Goal: Book appointment/travel/reservation

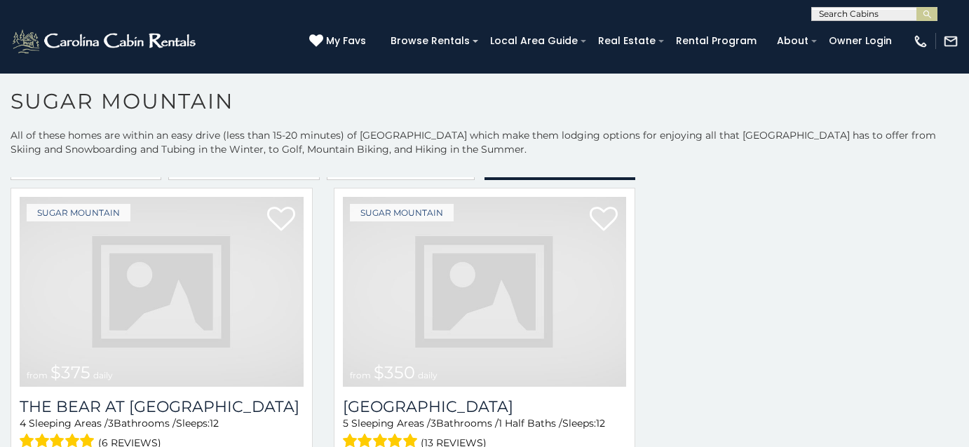
scroll to position [4364, 0]
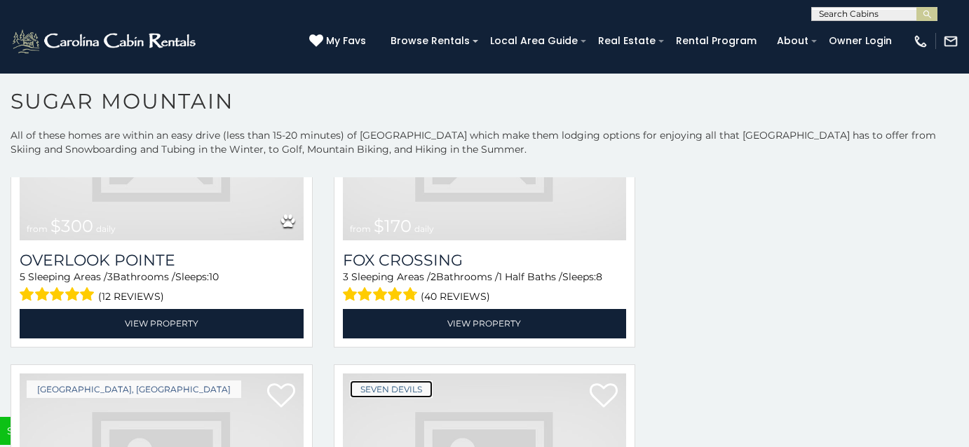
click at [356, 381] on link "Seven Devils" at bounding box center [391, 390] width 83 height 18
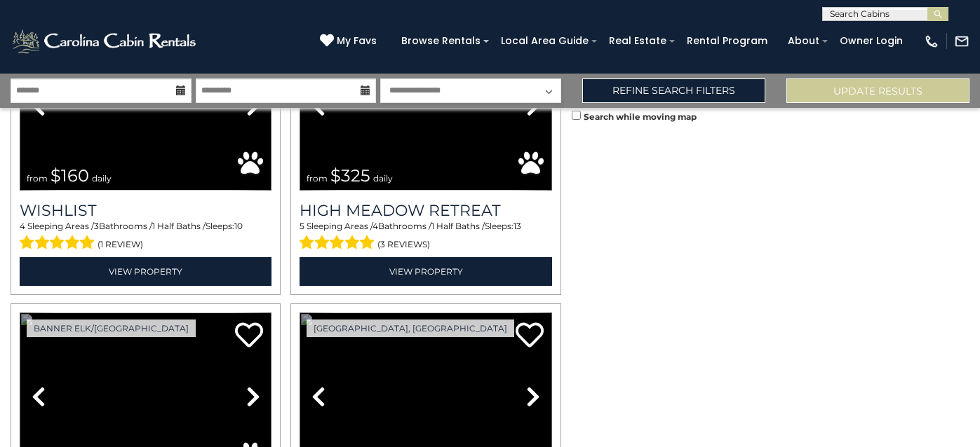
scroll to position [1903, 0]
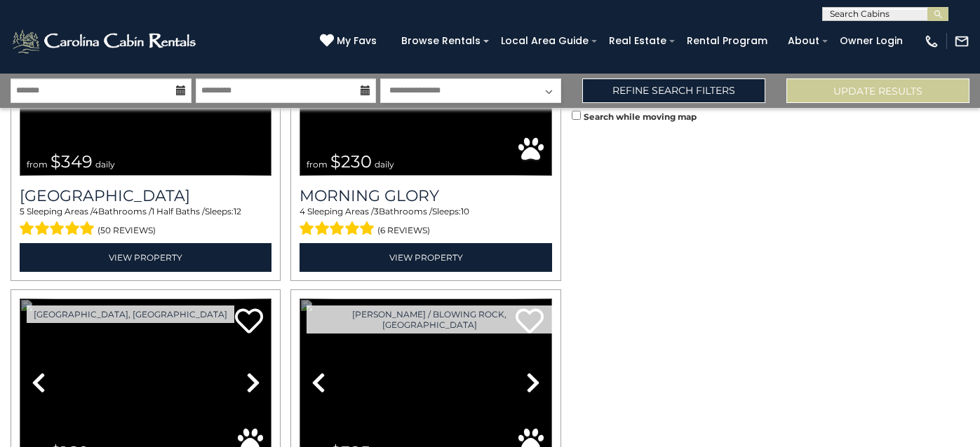
click at [20, 299] on link "Previous" at bounding box center [39, 383] width 38 height 169
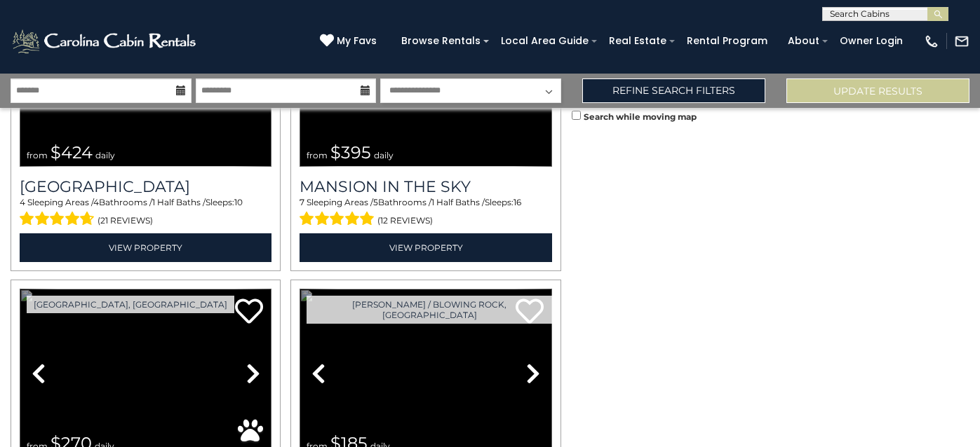
click at [300, 289] on link "Previous" at bounding box center [319, 373] width 38 height 169
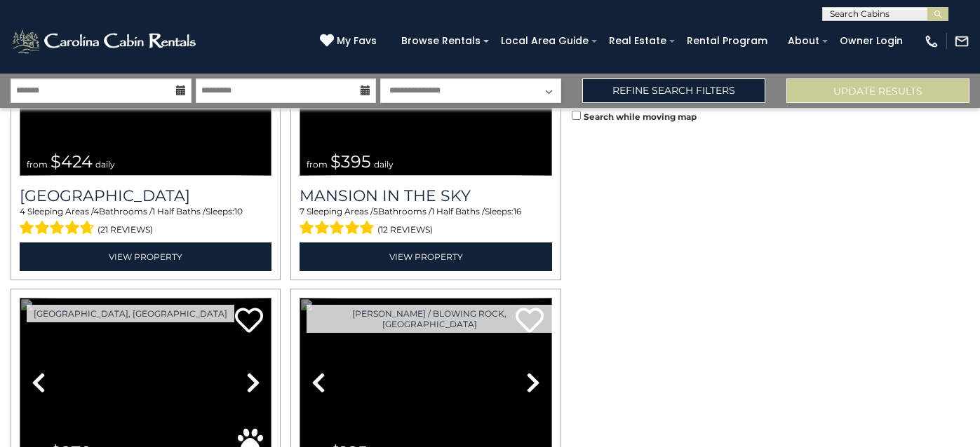
scroll to position [751, 0]
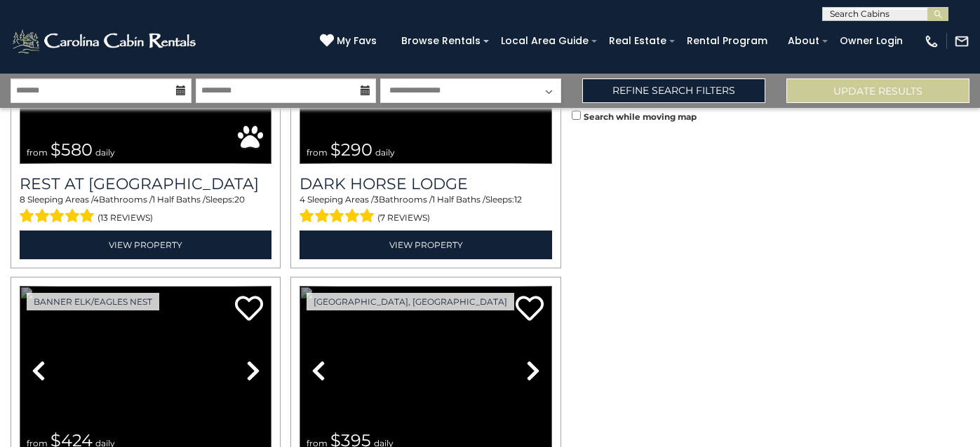
click at [300, 286] on link "Previous" at bounding box center [319, 370] width 38 height 169
